Goal: Communication & Community: Answer question/provide support

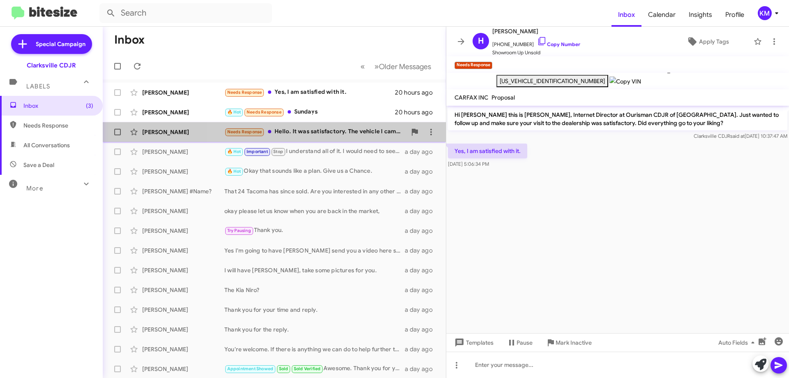
click at [338, 133] on div "Needs Response Hello. It was satisfactory. The vehicle I came to look at unfort…" at bounding box center [315, 131] width 182 height 9
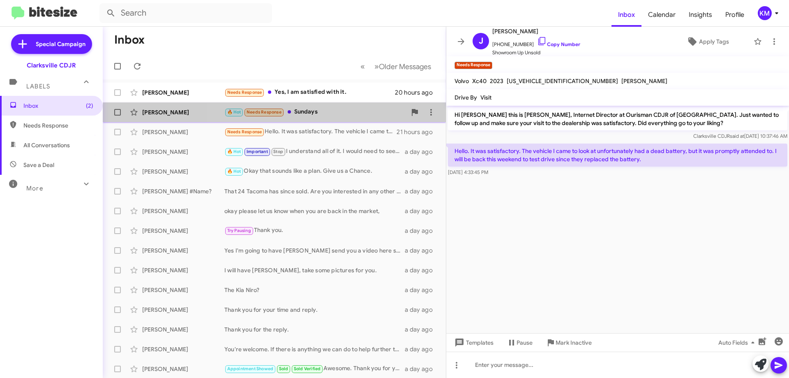
click at [338, 118] on div "[PERSON_NAME] 🔥 Hot Needs Response Sundays 20 hours ago" at bounding box center [274, 112] width 330 height 16
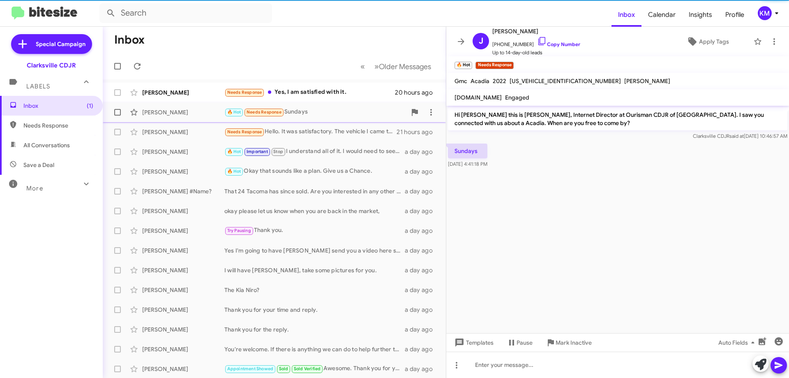
click at [342, 104] on span "[PERSON_NAME] 🔥 Hot Needs Response Sundays 20 hours ago" at bounding box center [274, 112] width 343 height 20
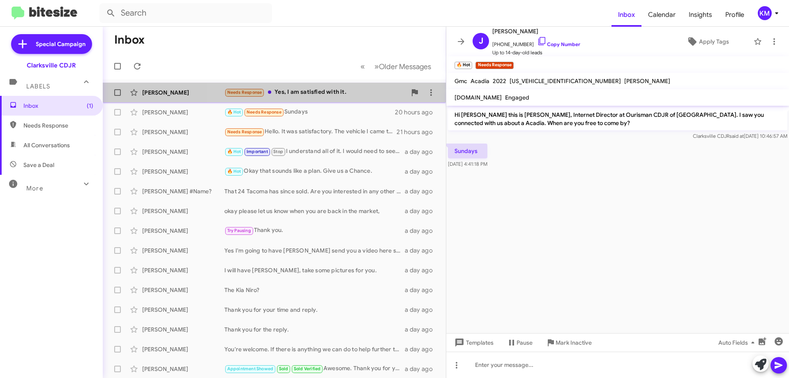
click at [342, 93] on div "Needs Response Yes, I am satisfied with it." at bounding box center [315, 91] width 182 height 9
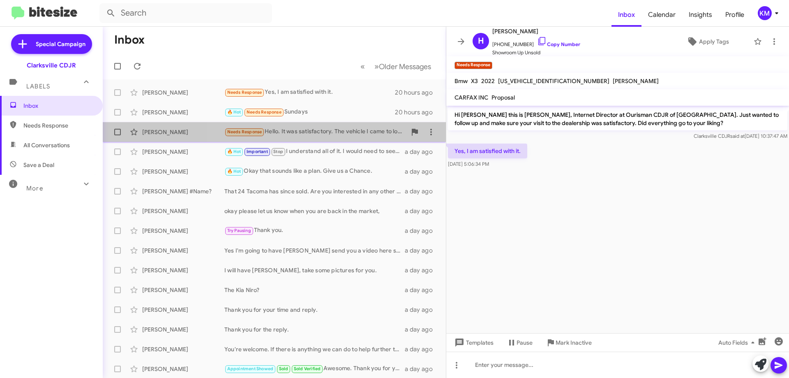
click at [343, 134] on div "Needs Response Hello. It was satisfactory. The vehicle I came to look at unfort…" at bounding box center [315, 131] width 182 height 9
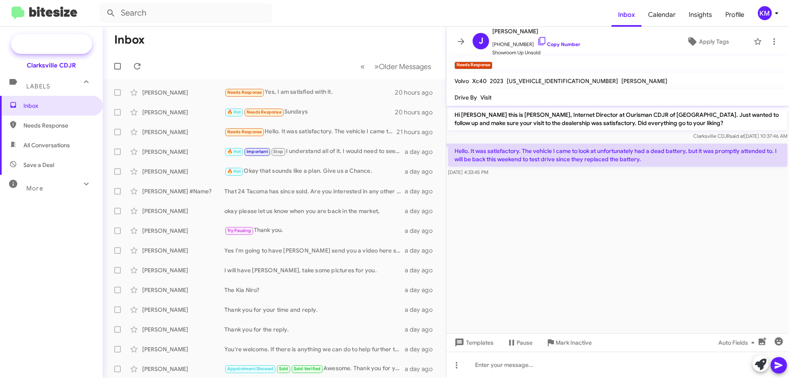
click at [52, 44] on span "Special Campaign" at bounding box center [61, 44] width 50 height 8
